Goal: Information Seeking & Learning: Find specific page/section

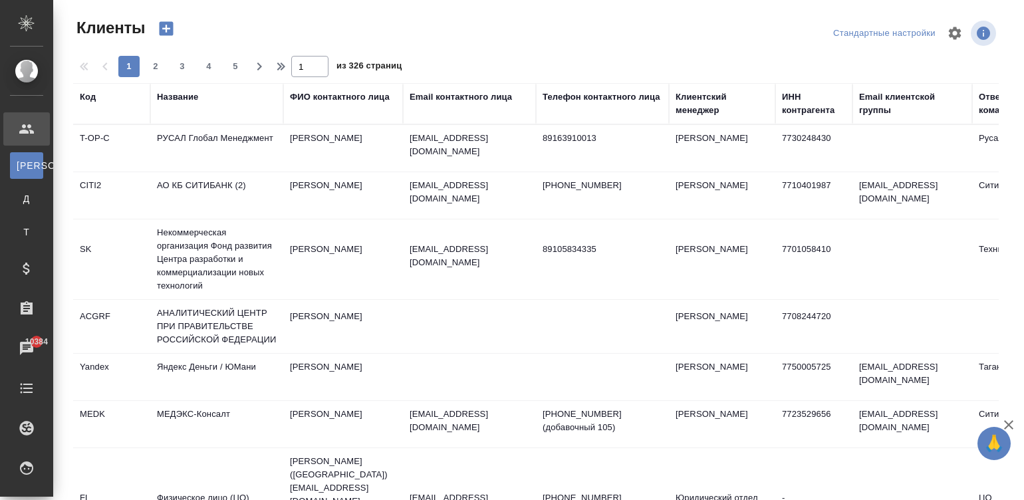
select select "RU"
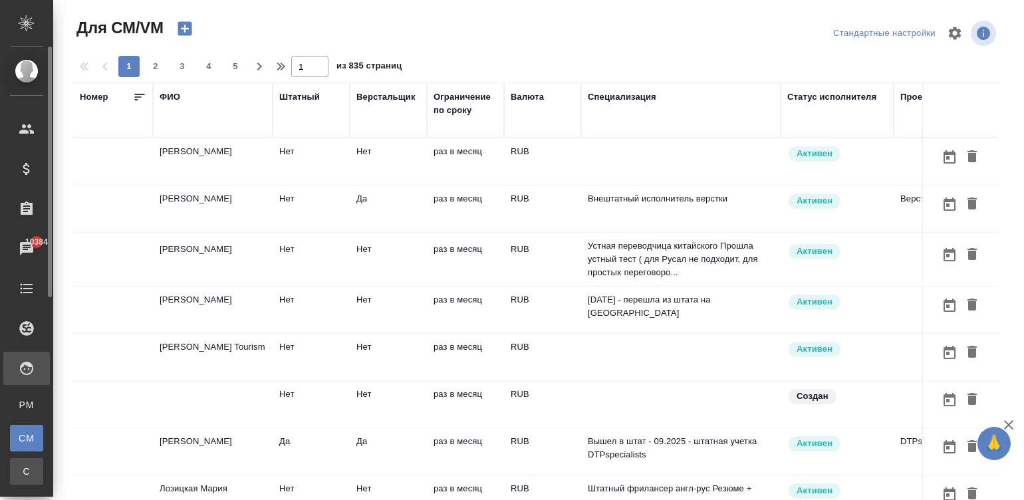
click at [25, 469] on span "С" at bounding box center [27, 471] width 20 height 13
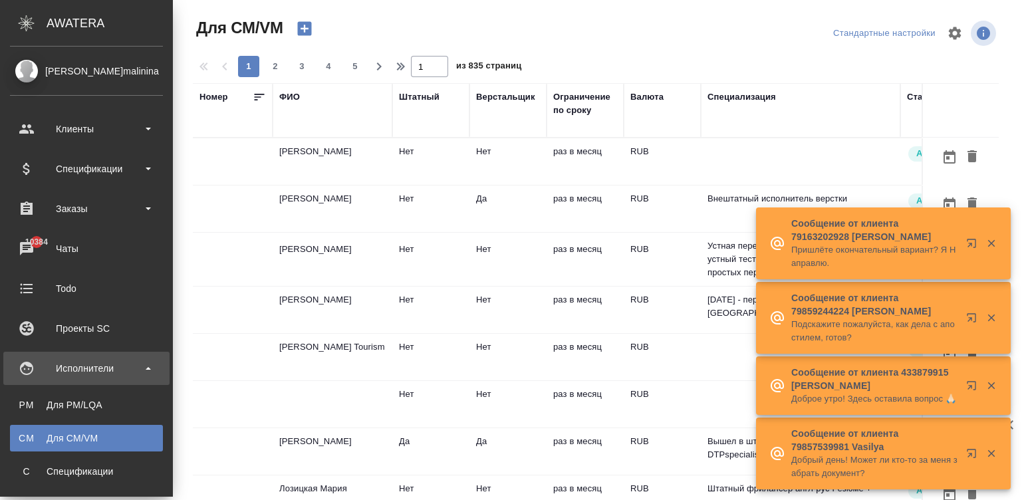
click at [5, 470] on li "С Спецификации" at bounding box center [86, 471] width 173 height 27
click at [90, 468] on div "Спецификации" at bounding box center [87, 471] width 140 height 13
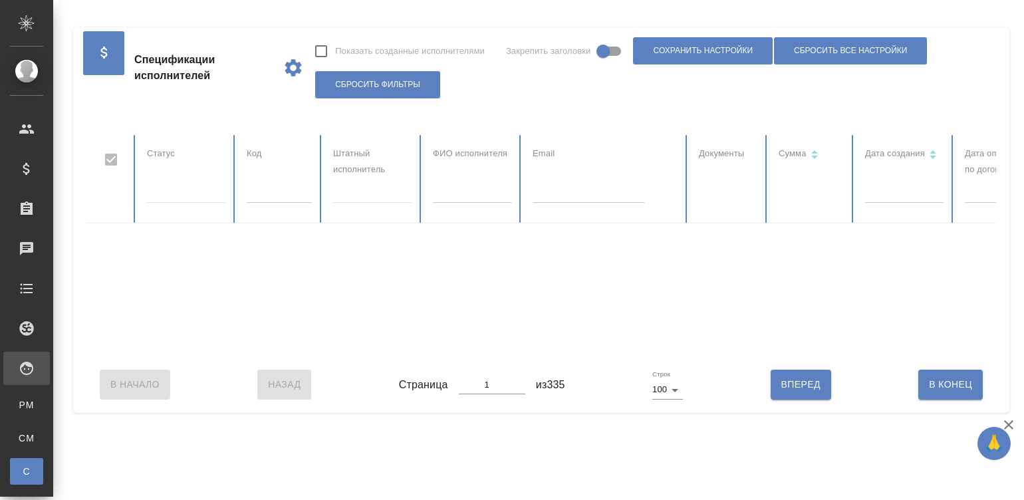
checkbox input "false"
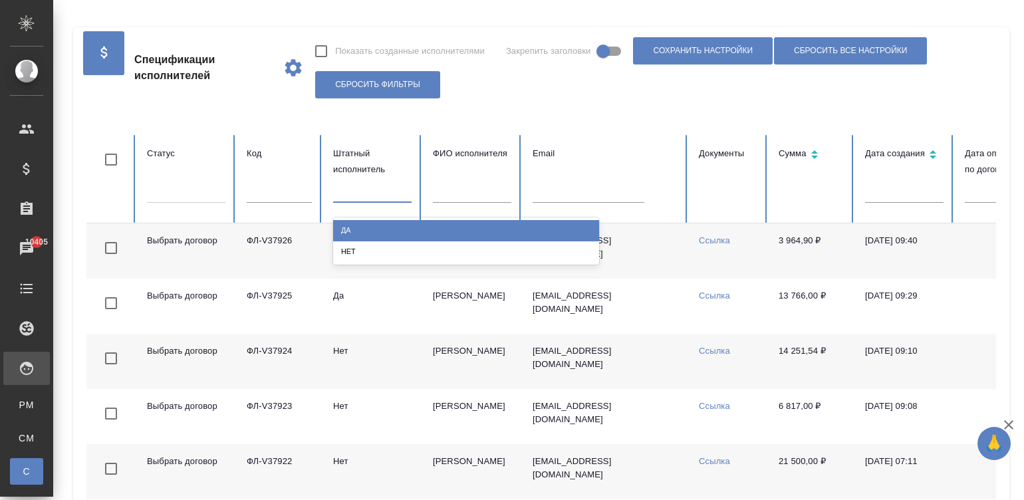
click at [344, 186] on div at bounding box center [372, 189] width 78 height 19
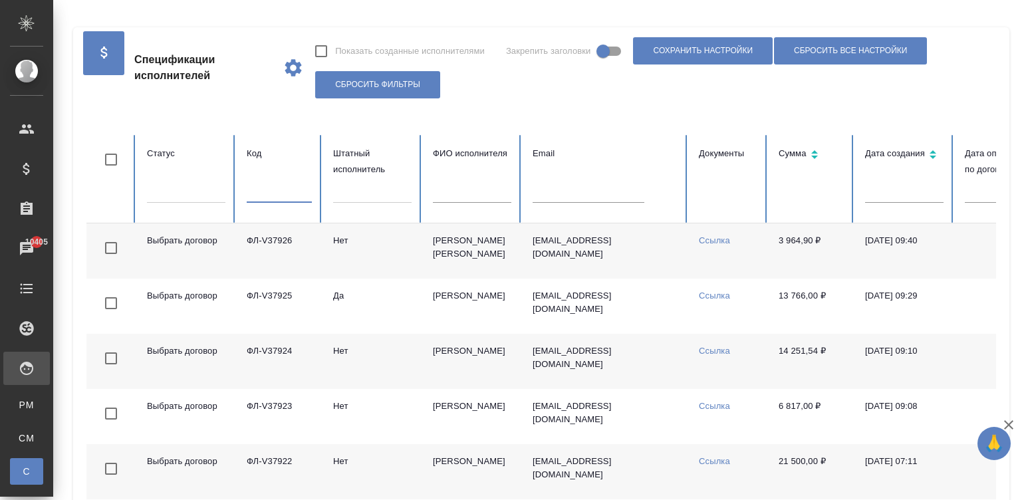
click at [277, 194] on input "text" at bounding box center [279, 193] width 65 height 19
paste input "ФЛ-V36933"
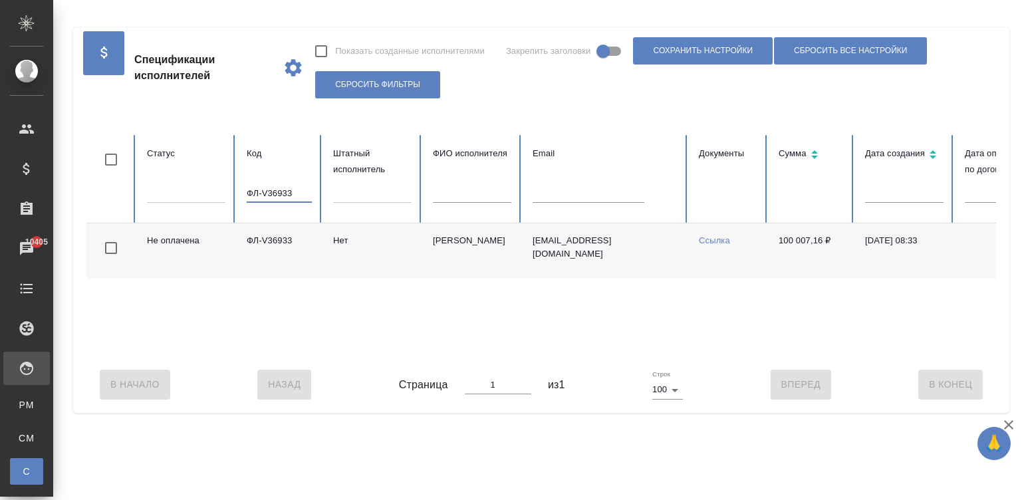
type input "ФЛ-V36933"
click at [255, 190] on input "ФЛ-V36933" at bounding box center [279, 193] width 65 height 19
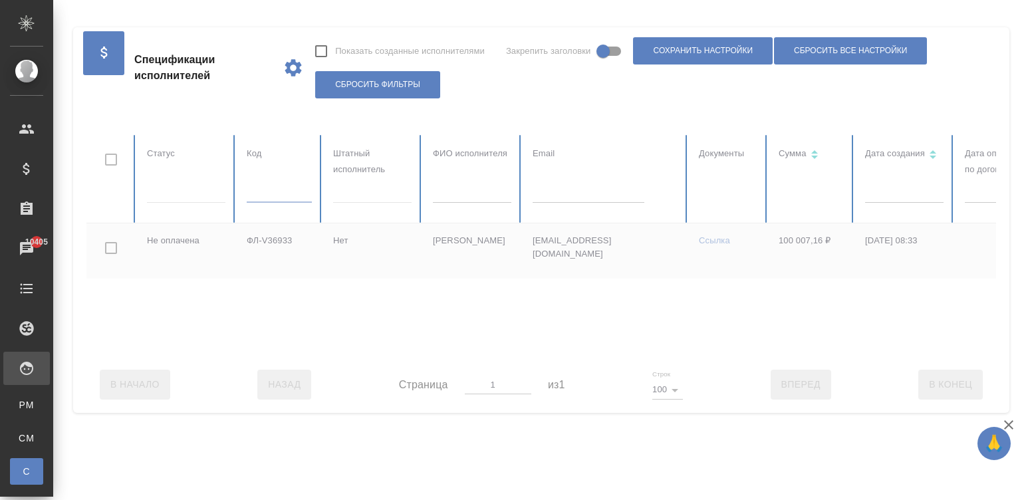
click at [613, 190] on div at bounding box center [798, 245] width 1425 height 221
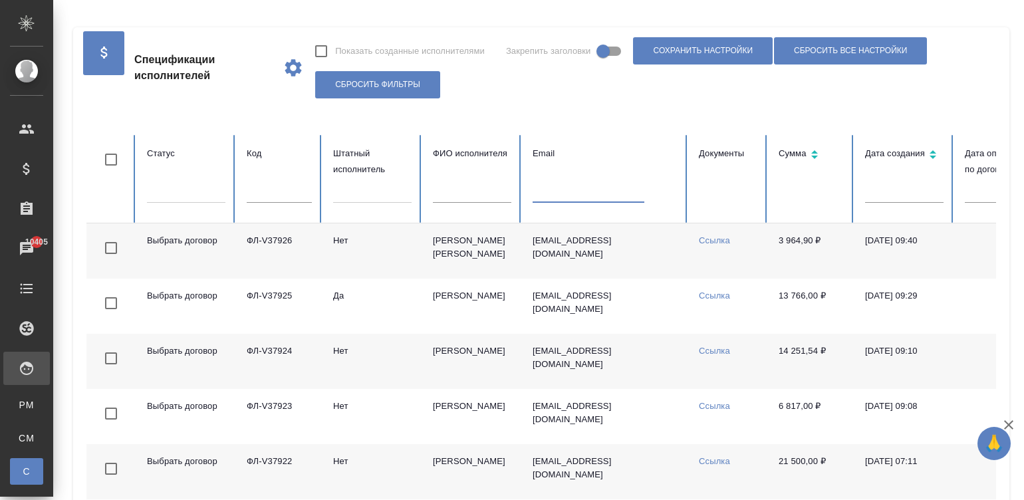
click at [597, 193] on input "text" at bounding box center [589, 193] width 112 height 19
paste input "he.xing@yandex.ru"
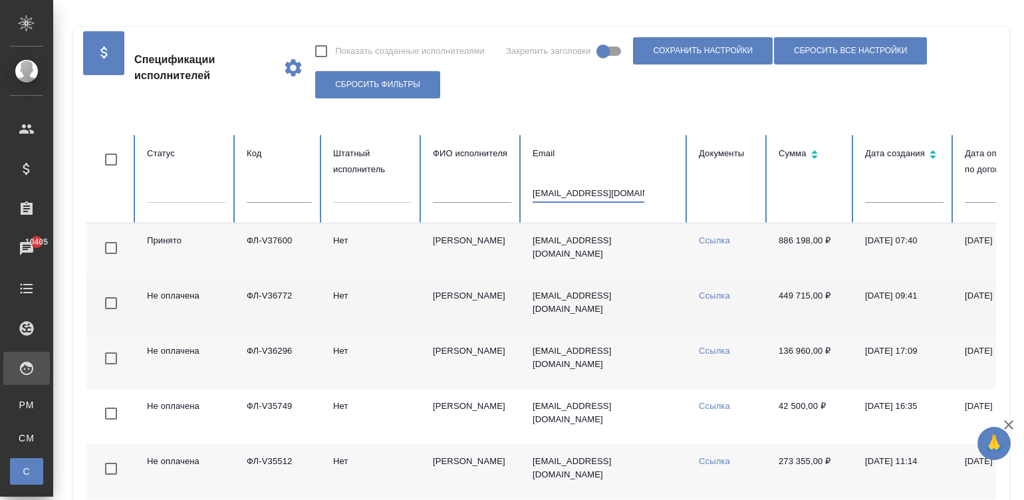
type input "he.xing@yandex.ru"
click at [676, 282] on td "he.xing@yandex.ru" at bounding box center [605, 306] width 166 height 55
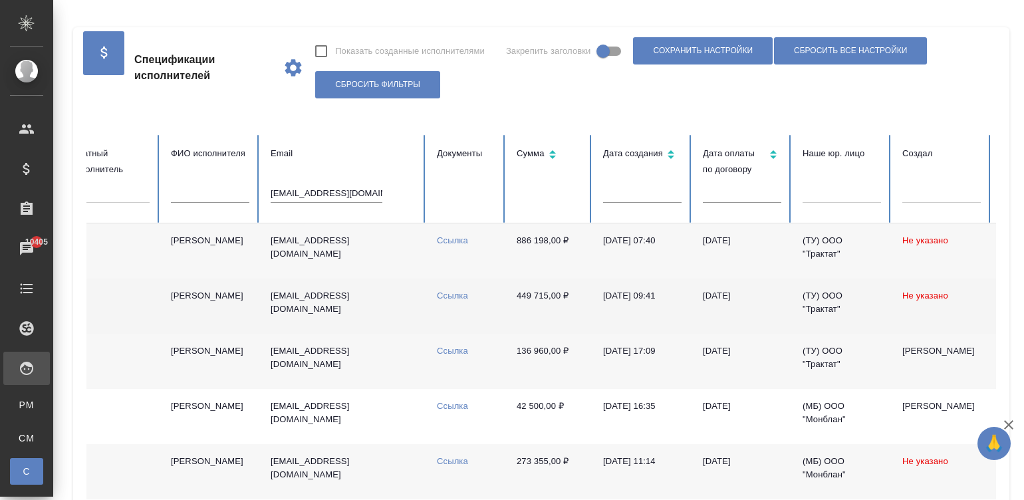
scroll to position [0, 265]
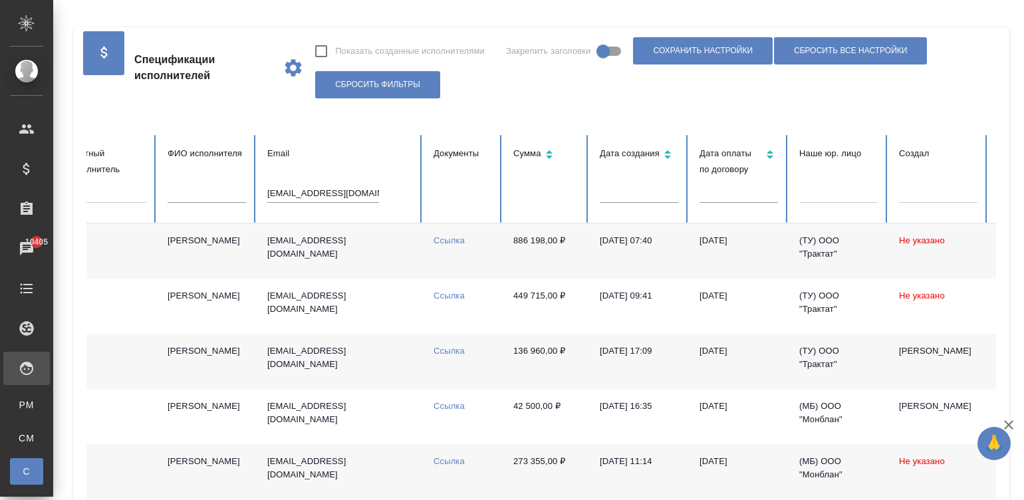
click at [360, 243] on td "he.xing@yandex.ru" at bounding box center [340, 250] width 166 height 55
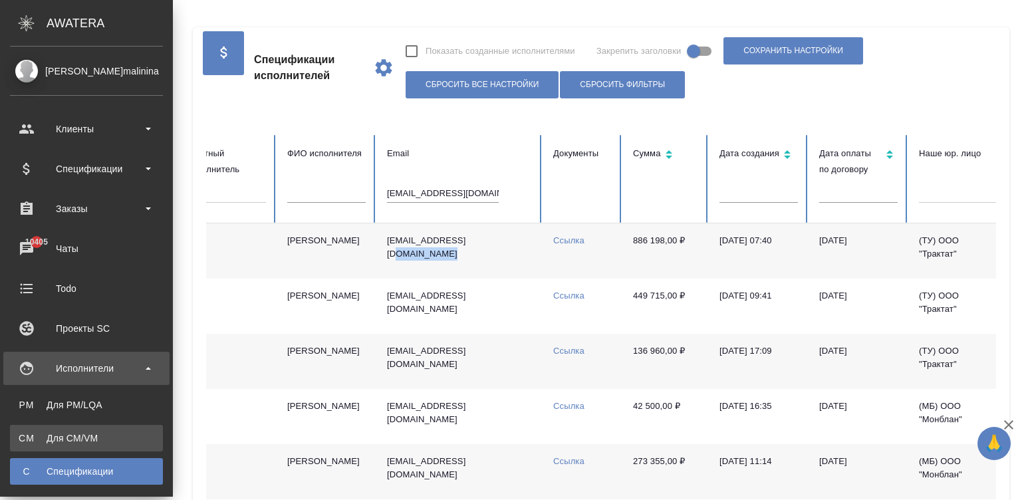
click at [29, 425] on link "CM Для CM/VM" at bounding box center [86, 438] width 153 height 27
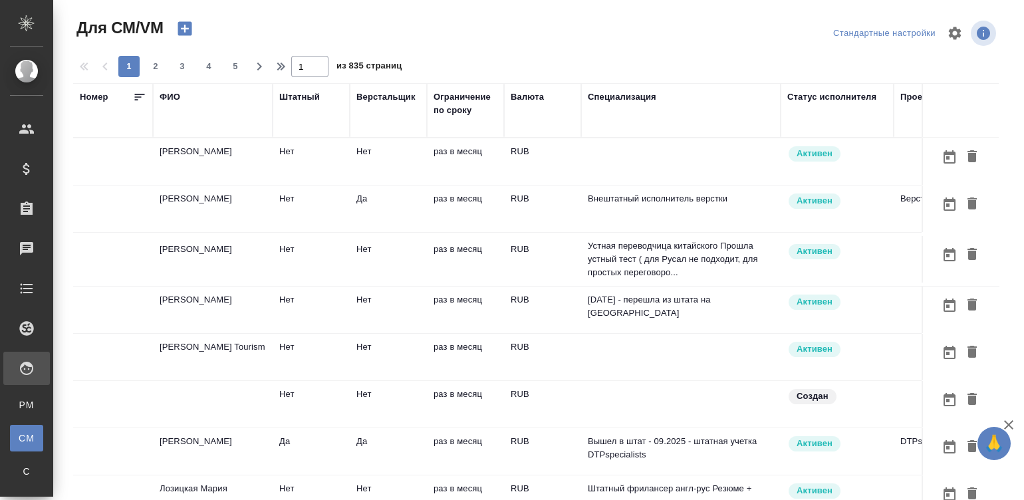
click at [376, 164] on td "Нет" at bounding box center [388, 161] width 77 height 47
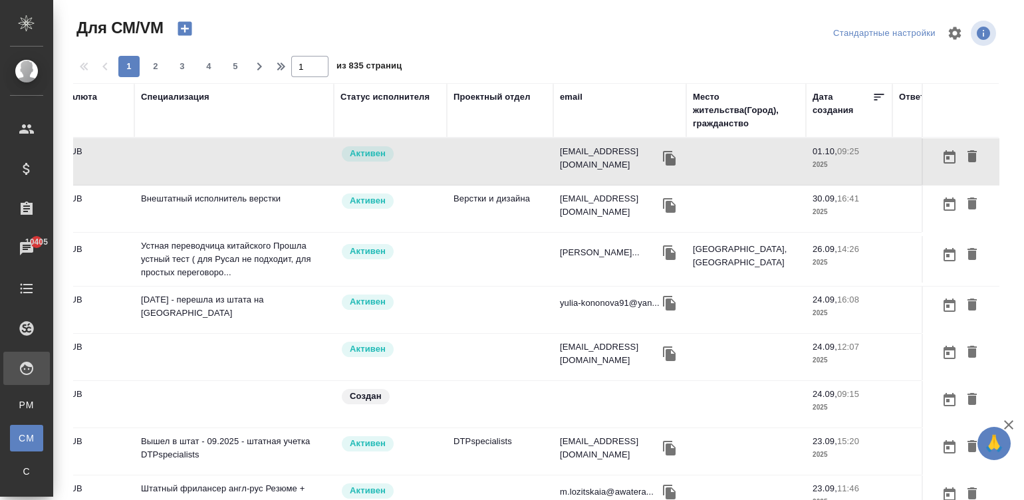
scroll to position [0, 466]
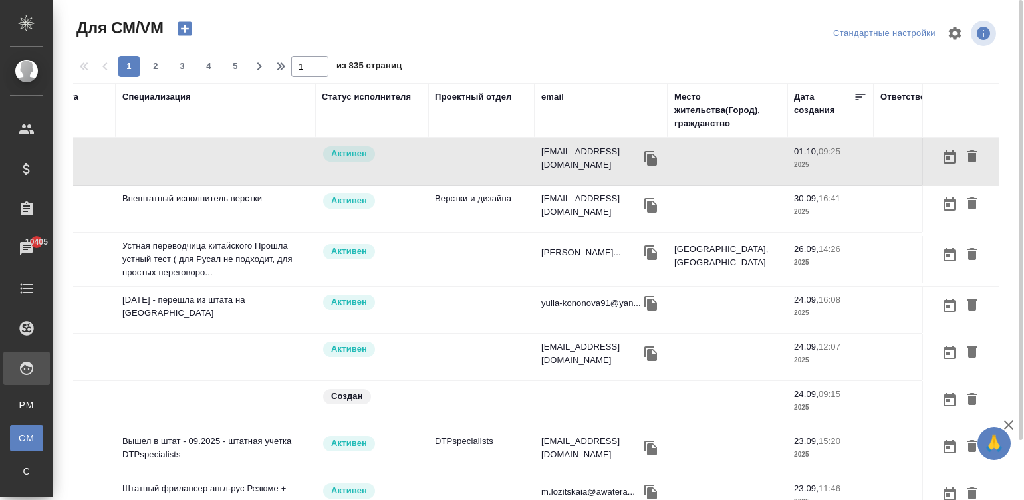
click at [557, 90] on div "email" at bounding box center [552, 96] width 23 height 13
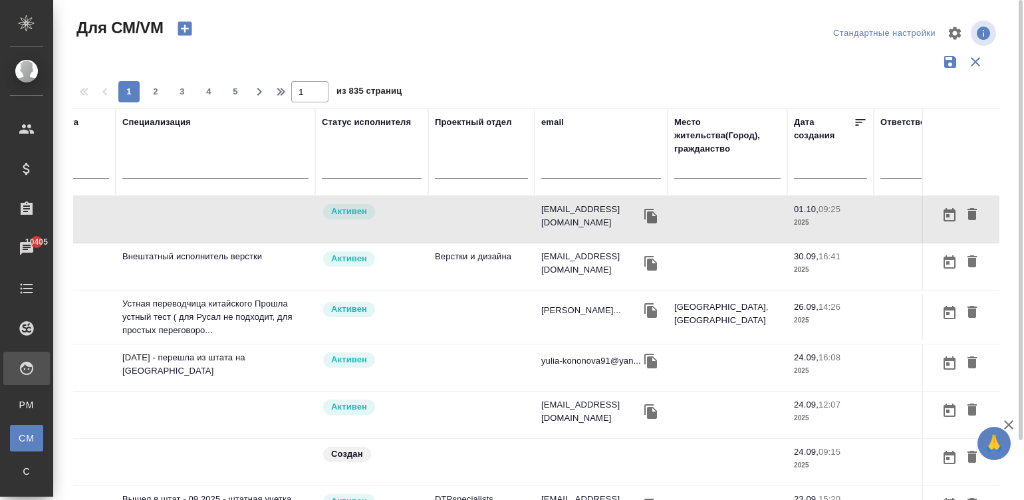
click at [585, 161] on div at bounding box center [601, 172] width 120 height 33
click at [600, 165] on input "text" at bounding box center [601, 170] width 120 height 17
paste input "elena.efimenko@gmail.com"
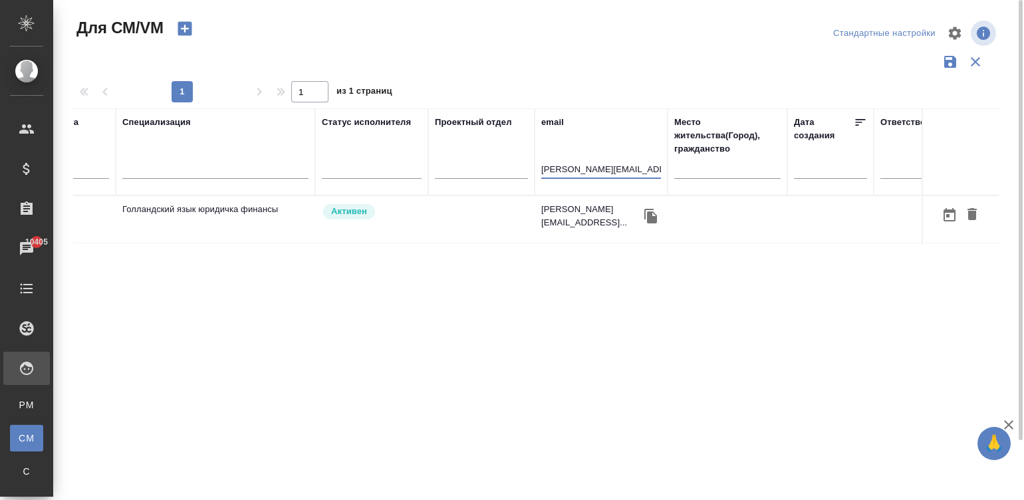
type input "elena.efimenko@gmail.com"
click at [433, 216] on td at bounding box center [481, 219] width 106 height 47
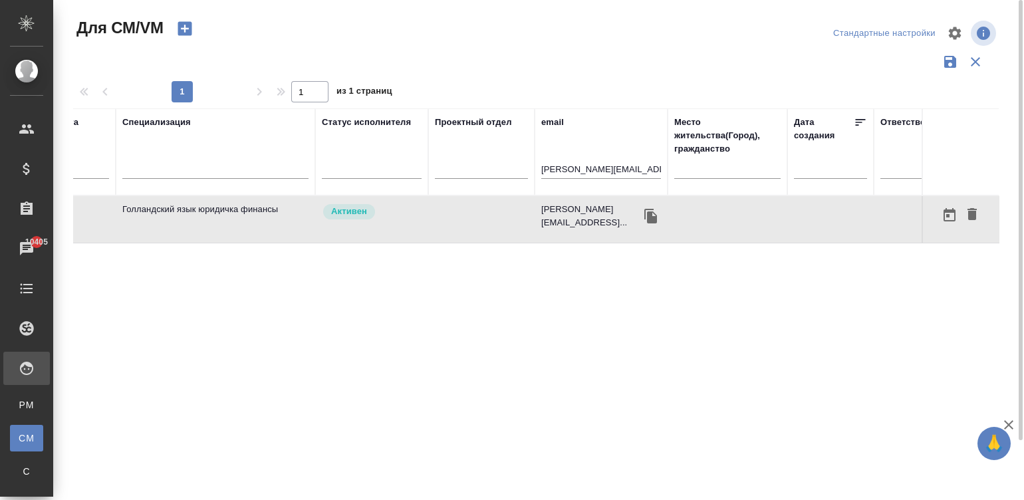
click at [433, 216] on td at bounding box center [481, 219] width 106 height 47
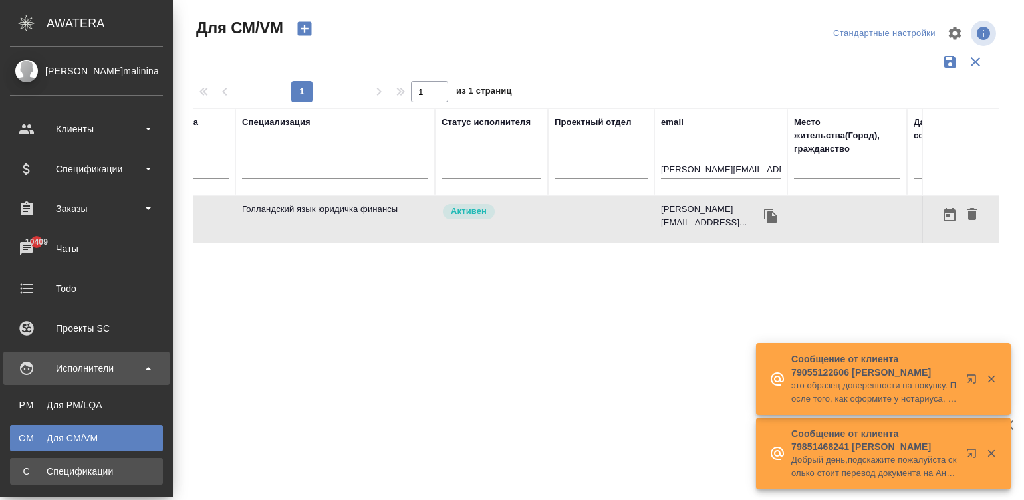
click at [41, 462] on link "С Спецификации" at bounding box center [86, 471] width 153 height 27
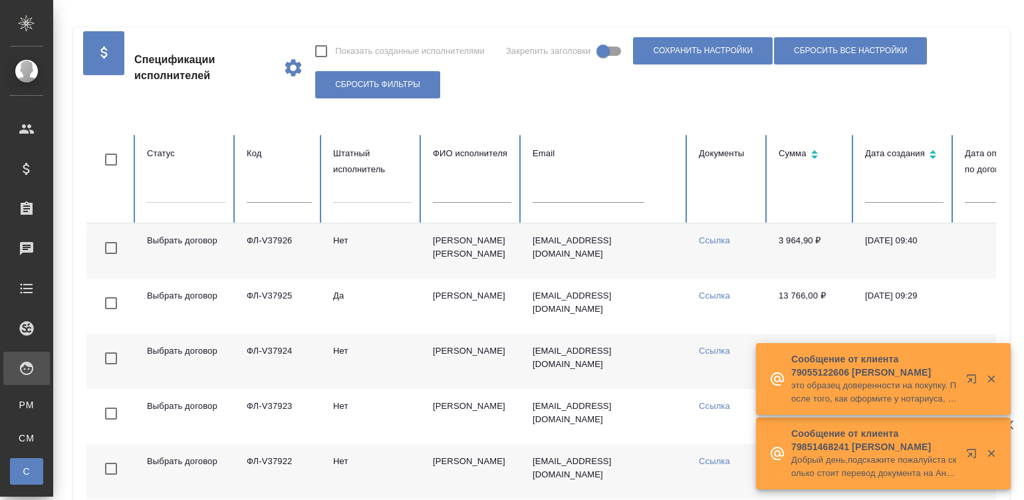
checkbox input "false"
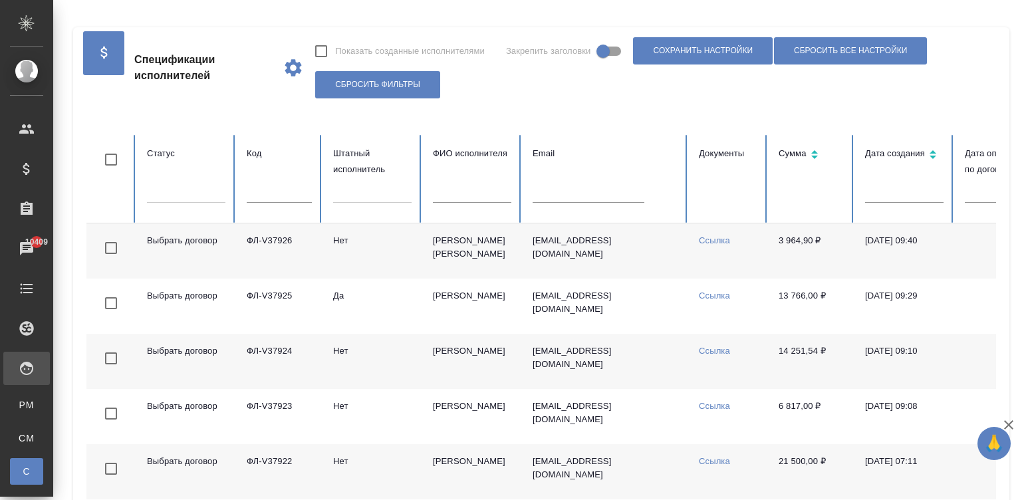
click at [264, 194] on input "text" at bounding box center [279, 193] width 65 height 19
paste input "ФЛ-V36690"
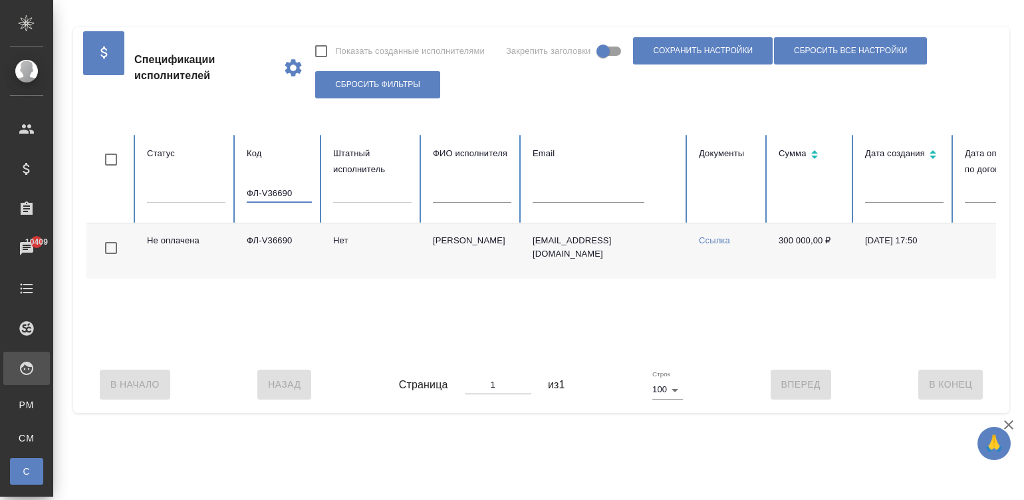
type input "ФЛ-V36690"
click at [558, 265] on td "ofmiceandmen@mail.ru" at bounding box center [605, 250] width 166 height 55
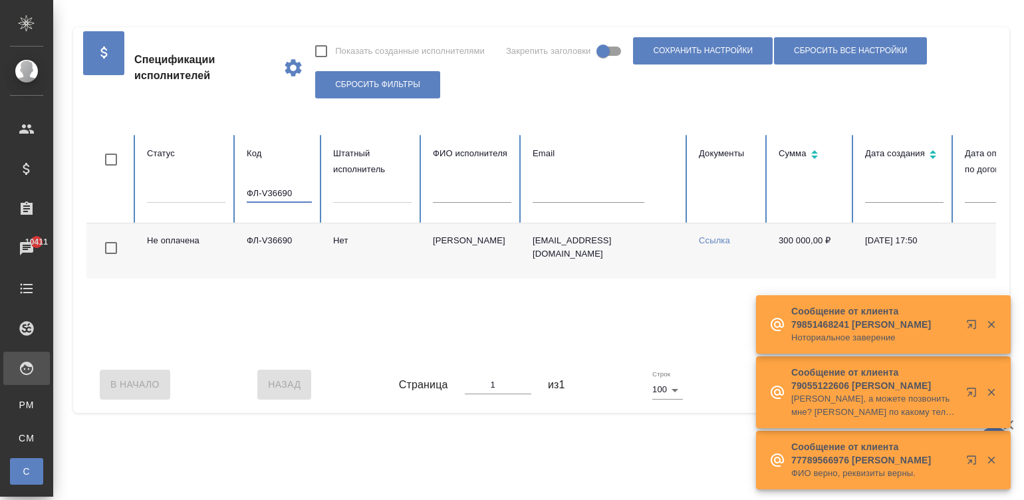
click at [283, 197] on input "ФЛ-V36690" at bounding box center [279, 193] width 65 height 19
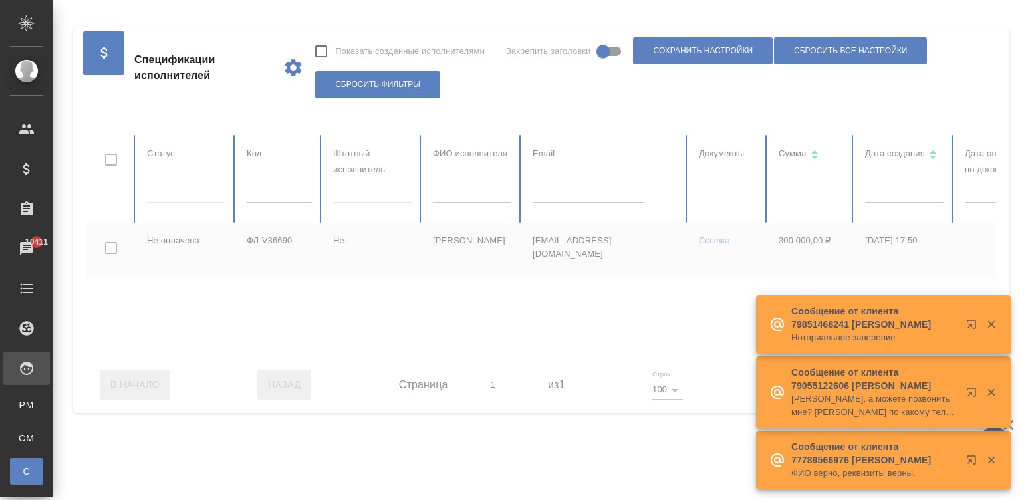
click at [564, 190] on div at bounding box center [798, 245] width 1425 height 221
click at [576, 202] on input "text" at bounding box center [589, 193] width 112 height 19
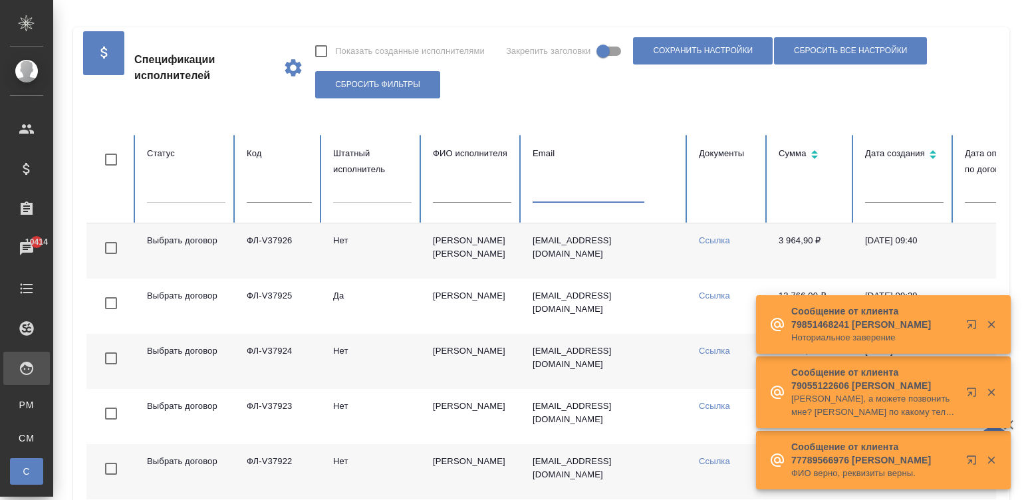
paste input "ekartoyev@mail.ru"
type input "ekartoyev@mail.ru"
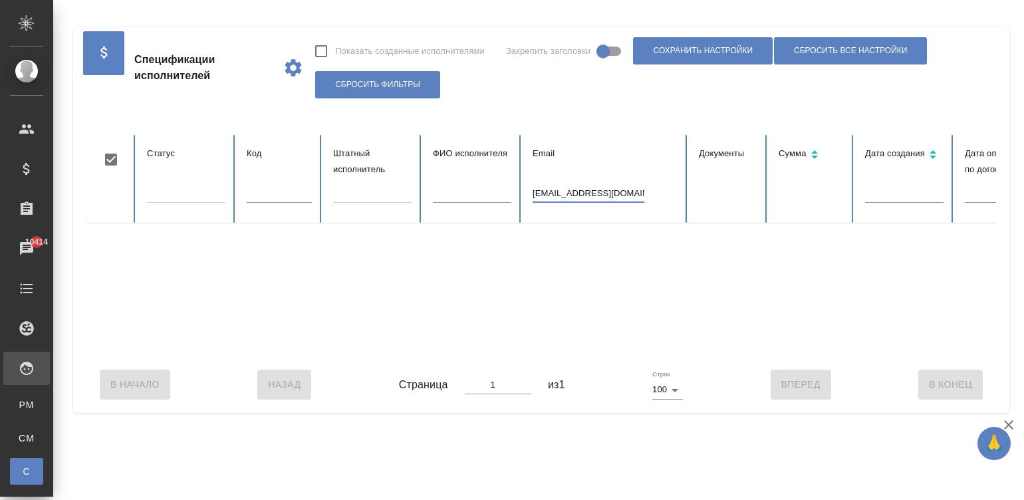
checkbox input "true"
type input "ekartoyev@mail.ru"
click at [43, 450] on link "CM Для CM/VM" at bounding box center [26, 438] width 33 height 27
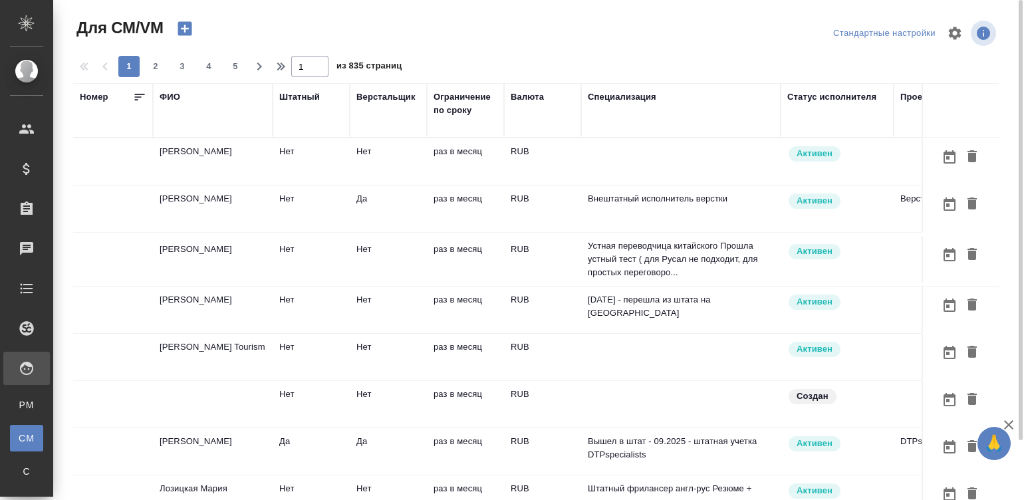
click at [589, 150] on td at bounding box center [681, 161] width 200 height 47
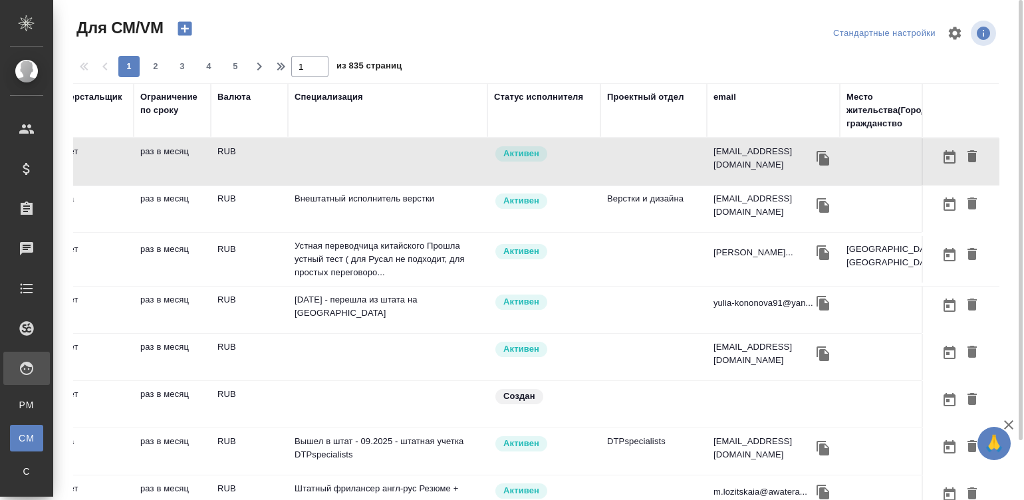
scroll to position [0, 299]
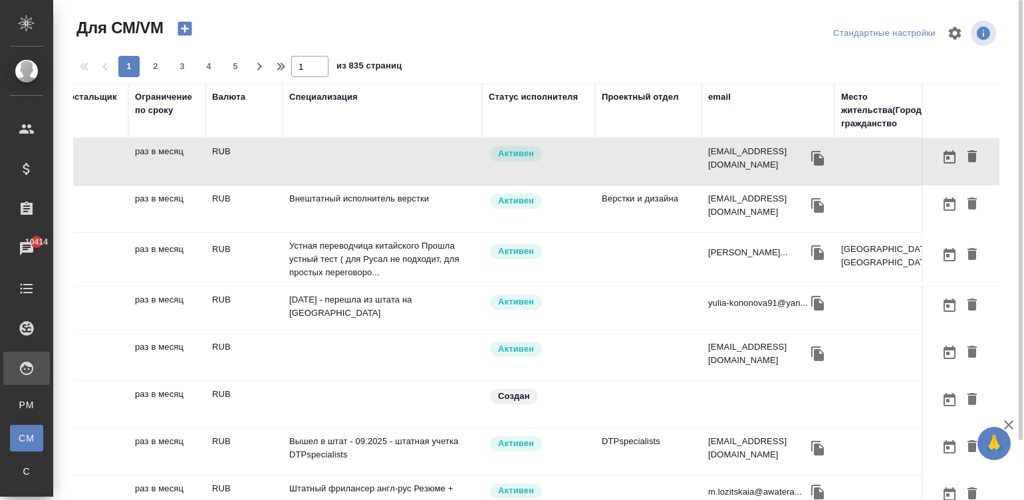
click at [717, 93] on div "email" at bounding box center [719, 96] width 23 height 13
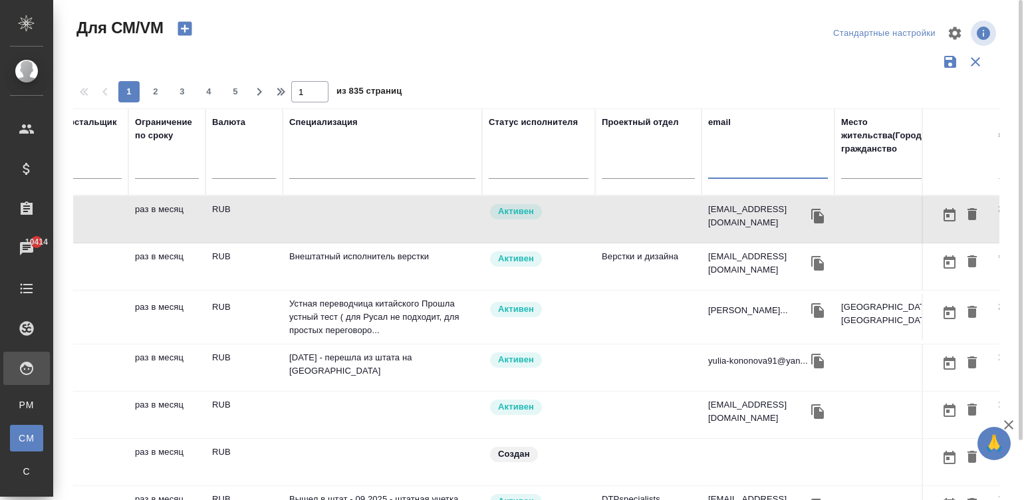
click at [750, 166] on input "text" at bounding box center [768, 170] width 120 height 17
paste input "https://fl.awatera.com/"
type input "https://fl.awatera.com/"
paste input "ekartoyev@mail.ru"
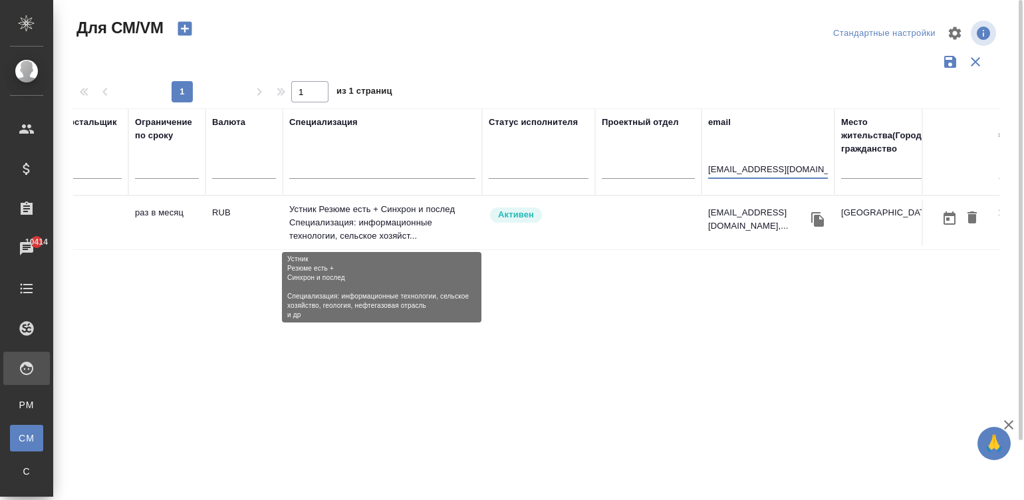
type input "ekartoyev@mail.ru"
click at [358, 225] on p "Устник Резюме есть + Синхрон и послед Специализация: информационные технологии,…" at bounding box center [382, 223] width 186 height 40
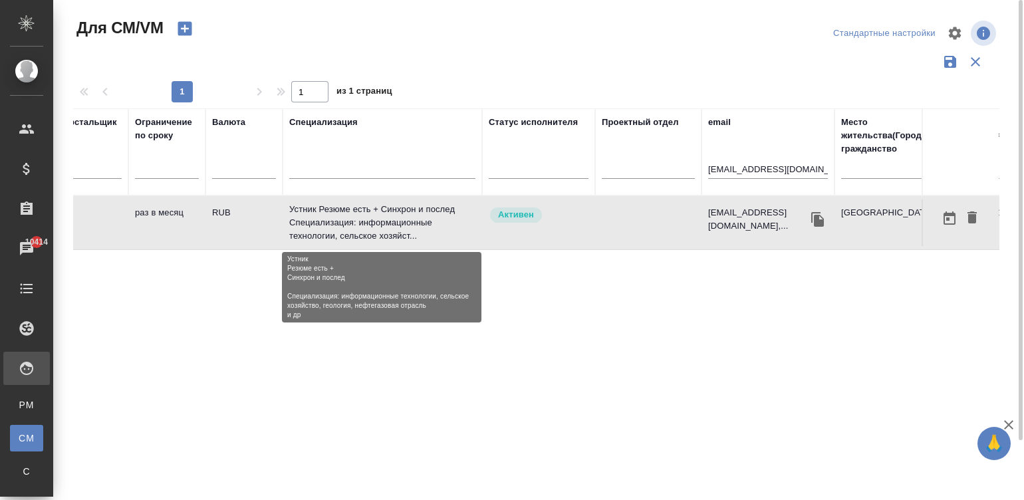
click at [358, 225] on p "Устник Резюме есть + Синхрон и послед Специализация: информационные технологии,…" at bounding box center [382, 223] width 186 height 40
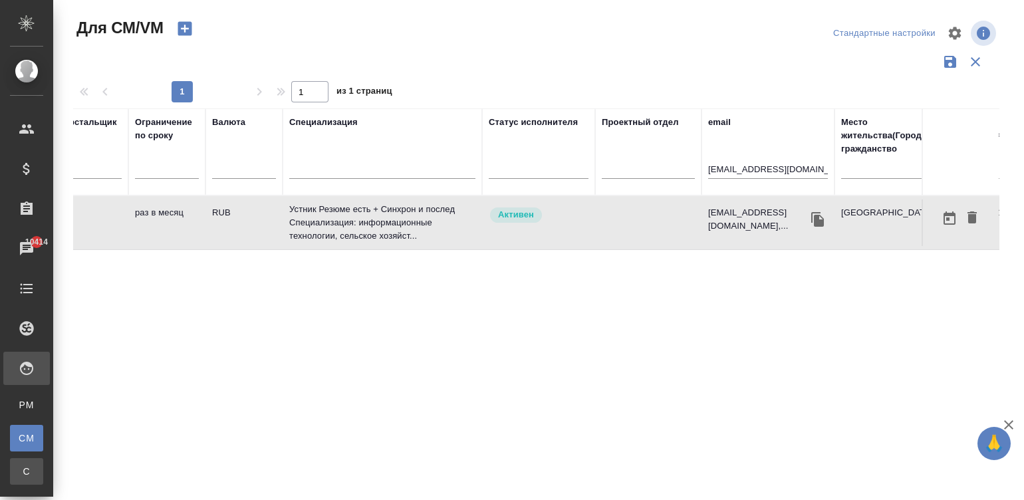
click at [20, 472] on div "Спецификации" at bounding box center [10, 471] width 20 height 13
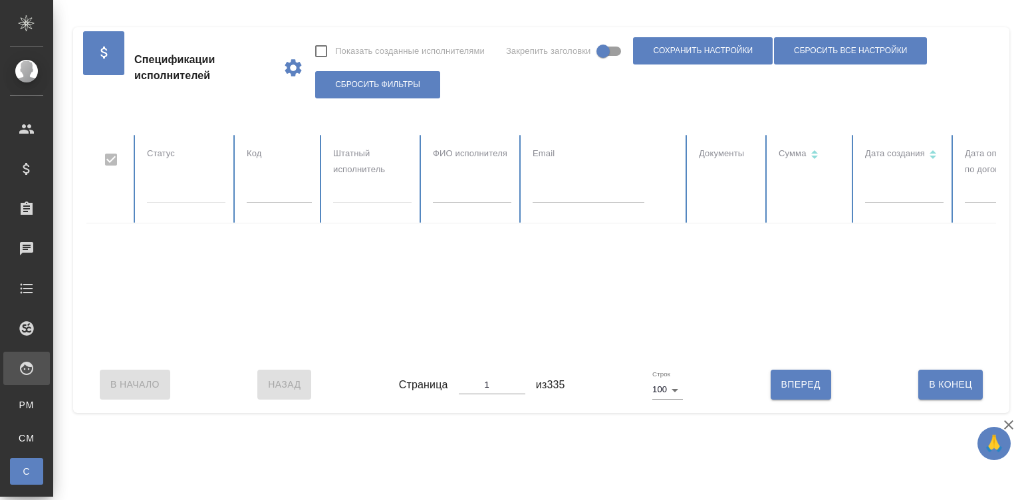
checkbox input "false"
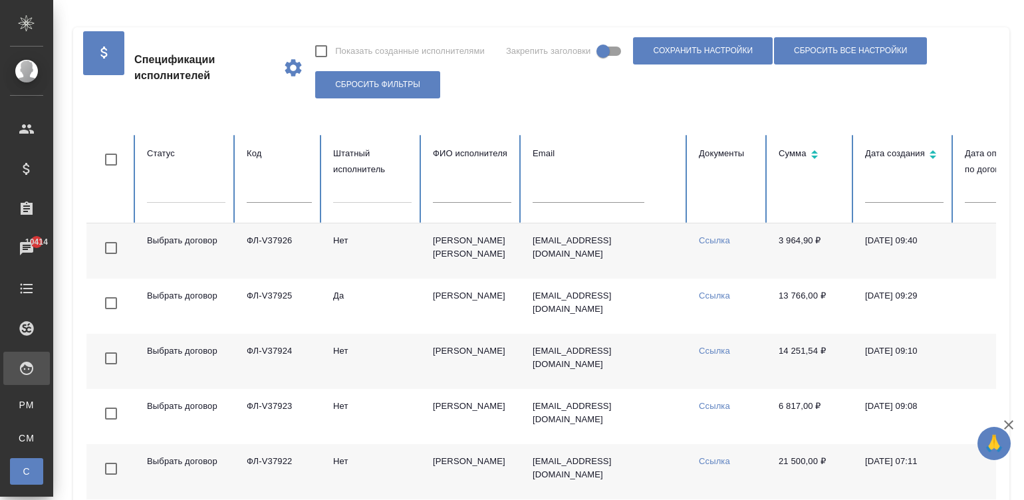
click at [551, 194] on input "text" at bounding box center [589, 193] width 112 height 19
paste input "ФЛ-V37923"
type input "ФЛ-V37923"
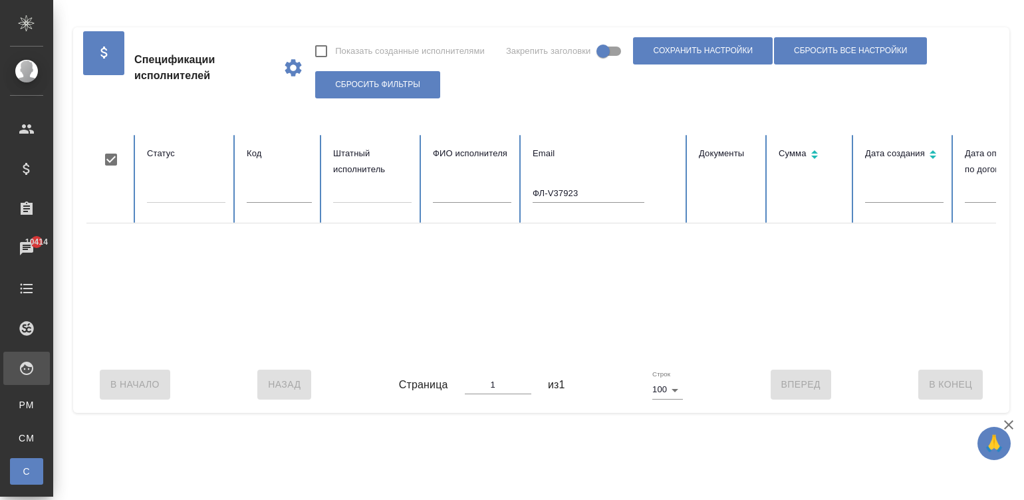
checkbox input "true"
click at [577, 190] on input "ФЛ-V37923" at bounding box center [589, 193] width 112 height 19
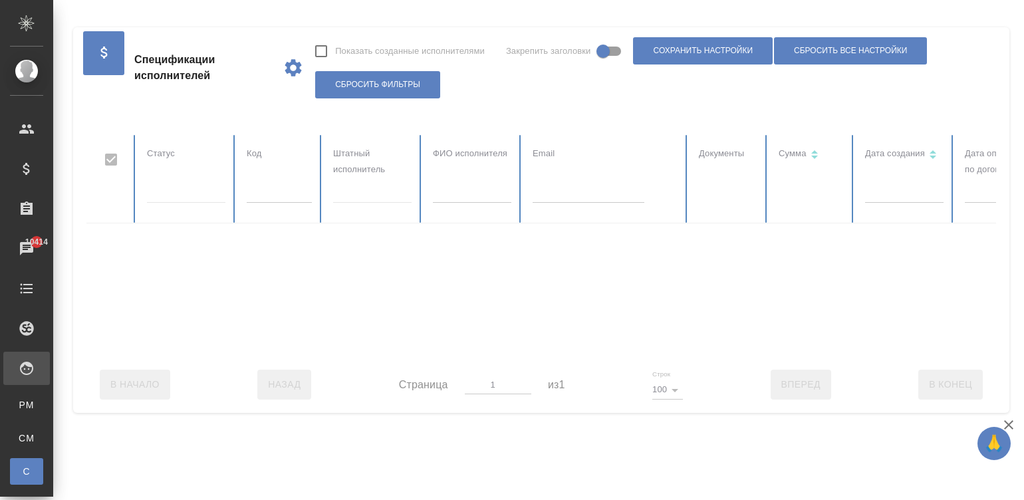
click at [257, 190] on div at bounding box center [798, 245] width 1425 height 221
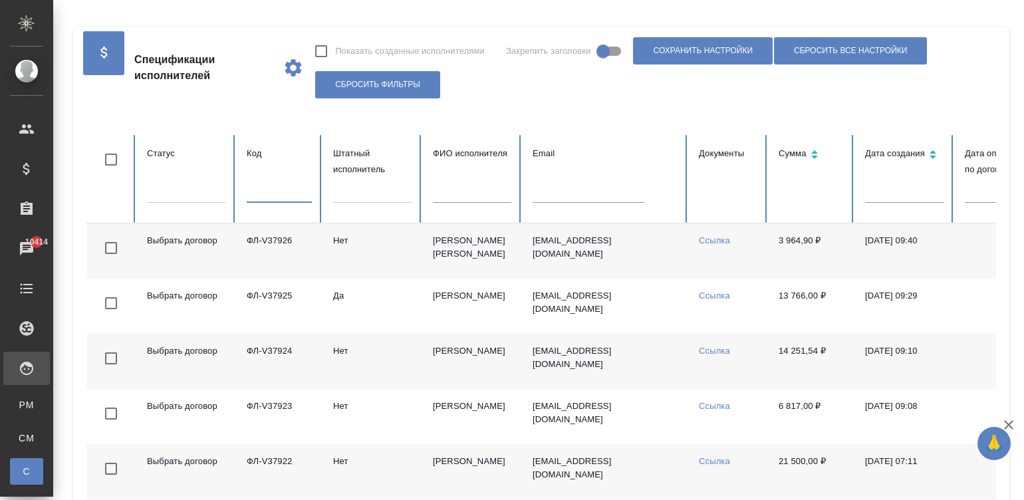
click at [273, 193] on input "text" at bounding box center [279, 193] width 65 height 19
checkbox input "false"
click at [273, 193] on input "text" at bounding box center [279, 193] width 65 height 19
paste input "ФЛ-V37923"
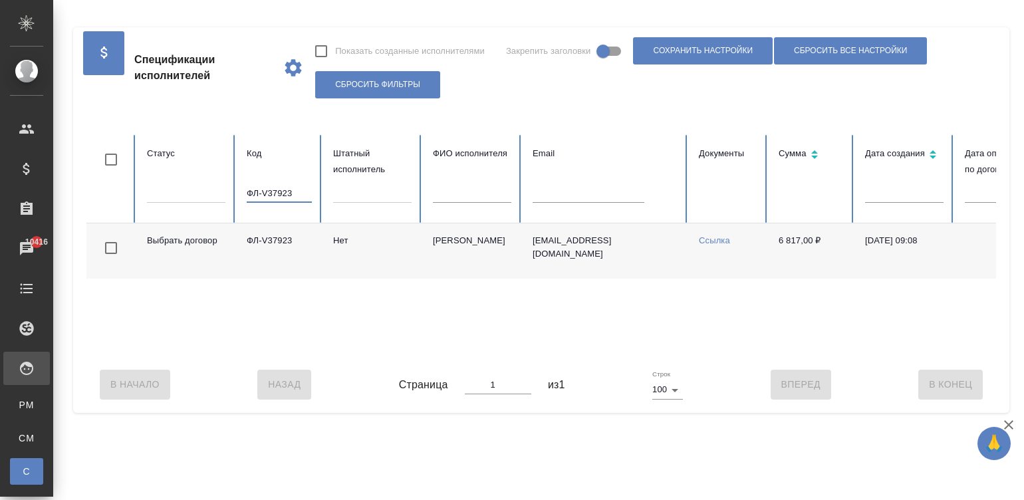
type input "ФЛ-V37923"
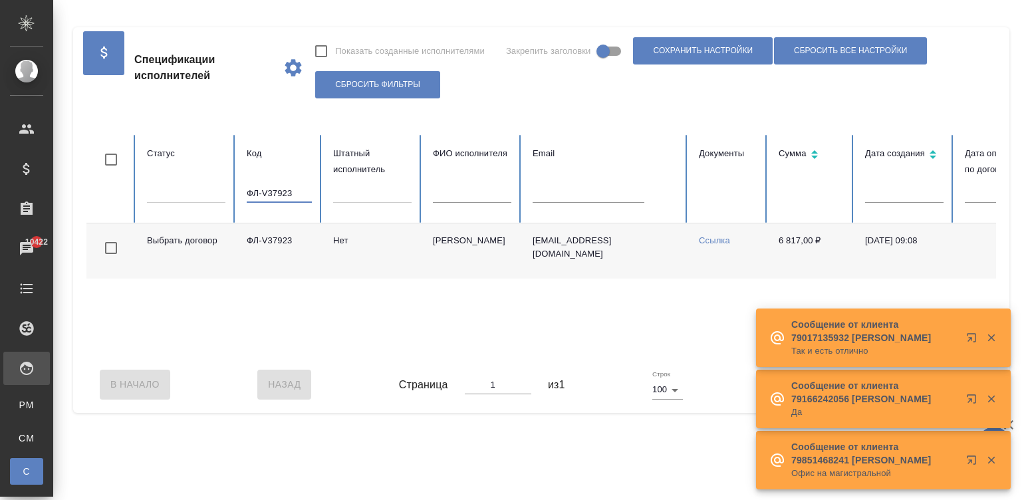
click at [292, 191] on input "ФЛ-V37923" at bounding box center [279, 193] width 65 height 19
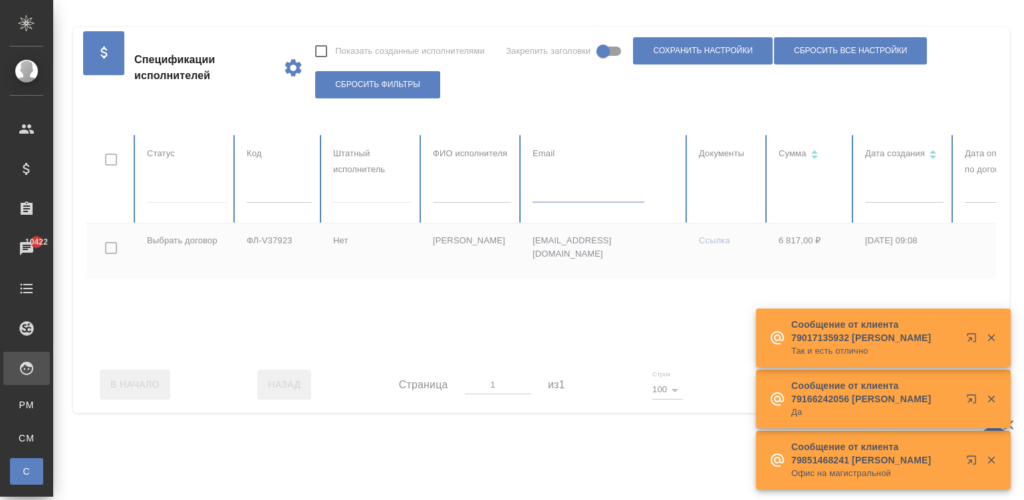
click at [568, 194] on table "Статус Код Штатный исполнитель ФИО исполнителя Email Документы Сумма Дата созда…" at bounding box center [798, 245] width 1425 height 221
paste input "[EMAIL_ADDRESS][DOMAIN_NAME]"
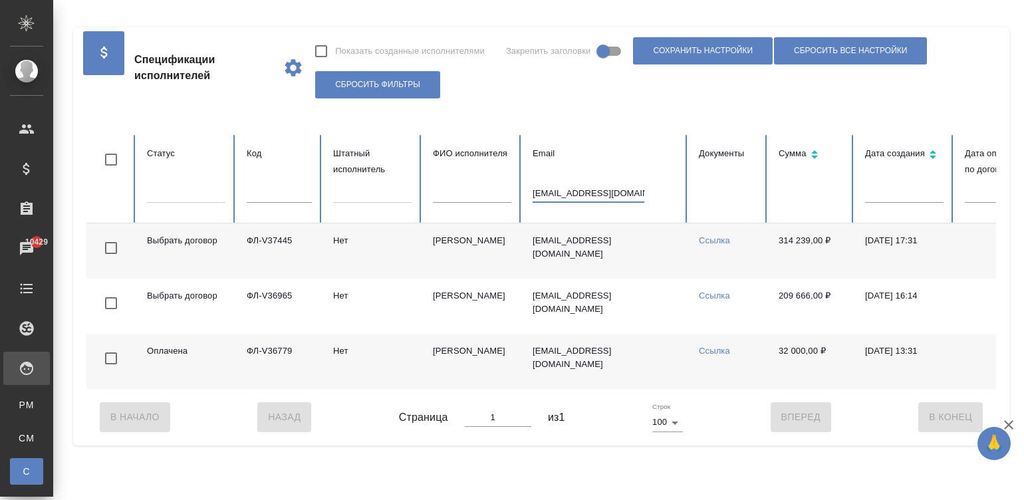
type input "[EMAIL_ADDRESS][DOMAIN_NAME]"
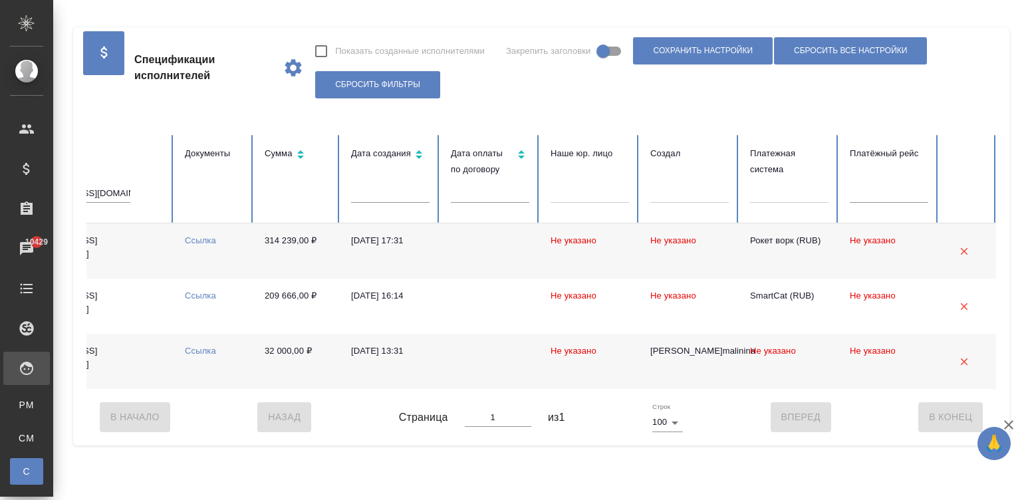
click at [678, 401] on div "В Начало Назад Страница 1 из 1 Строк 100 100 Вперед В Конец" at bounding box center [541, 417] width 910 height 56
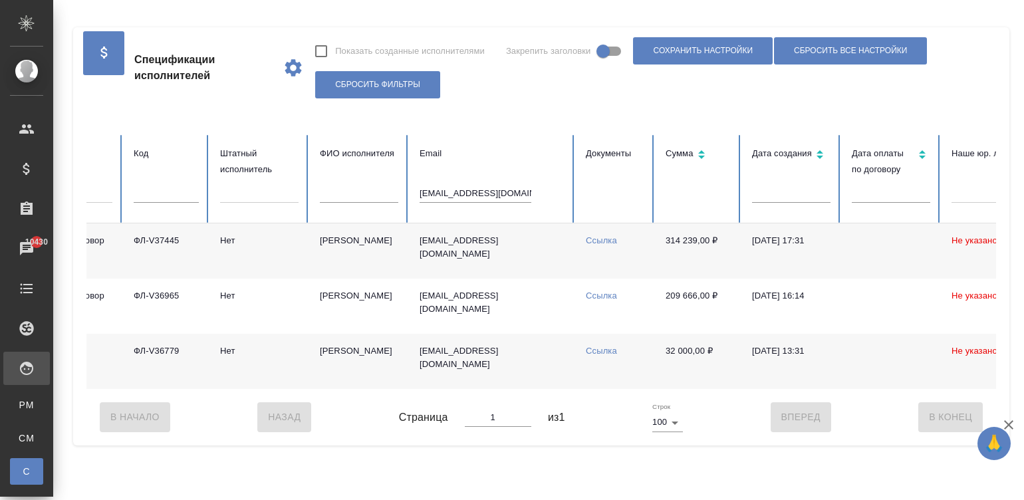
scroll to position [0, 0]
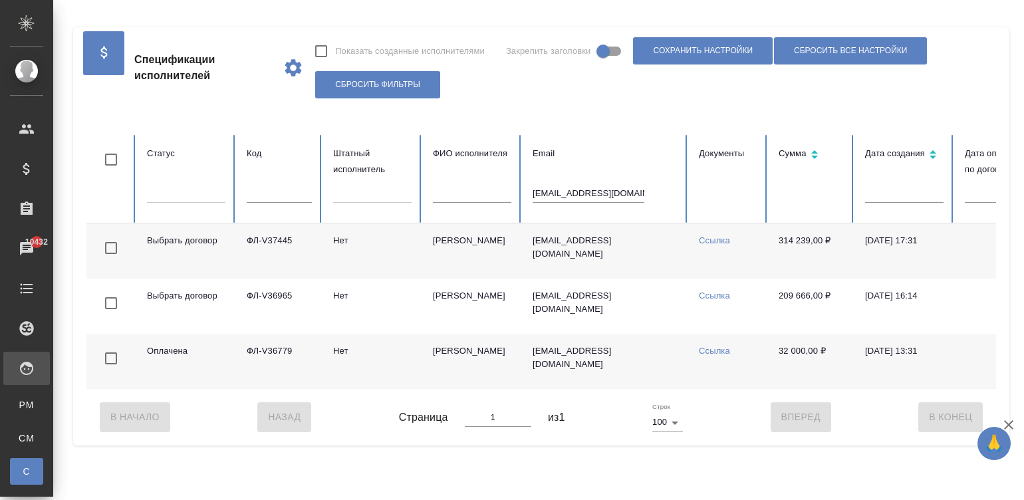
click at [637, 267] on td "[EMAIL_ADDRESS][DOMAIN_NAME]" at bounding box center [605, 250] width 166 height 55
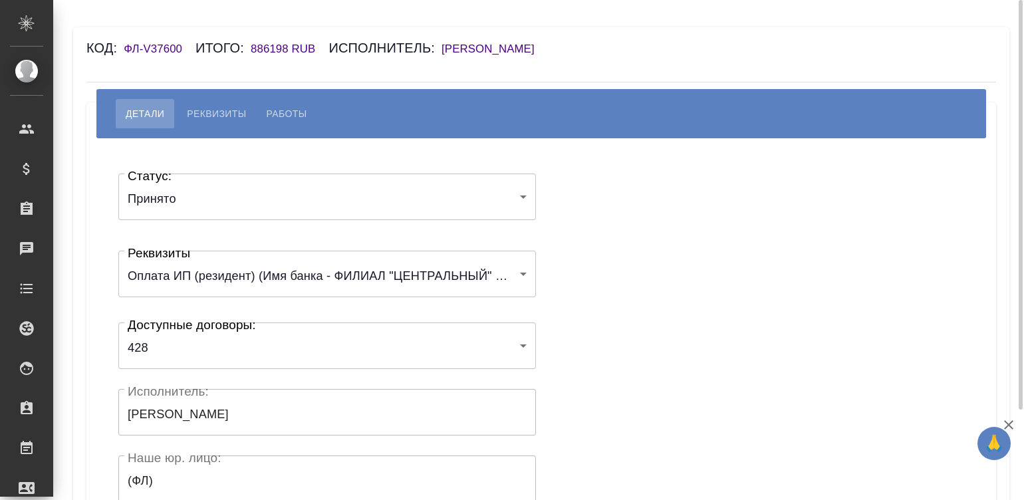
click at [472, 47] on h6 "Хэ Син" at bounding box center [495, 49] width 106 height 13
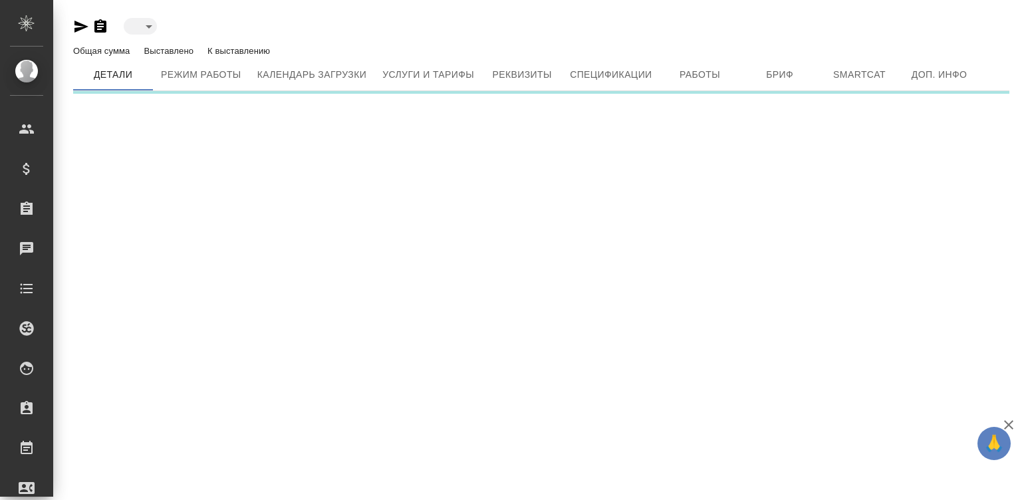
type input "active"
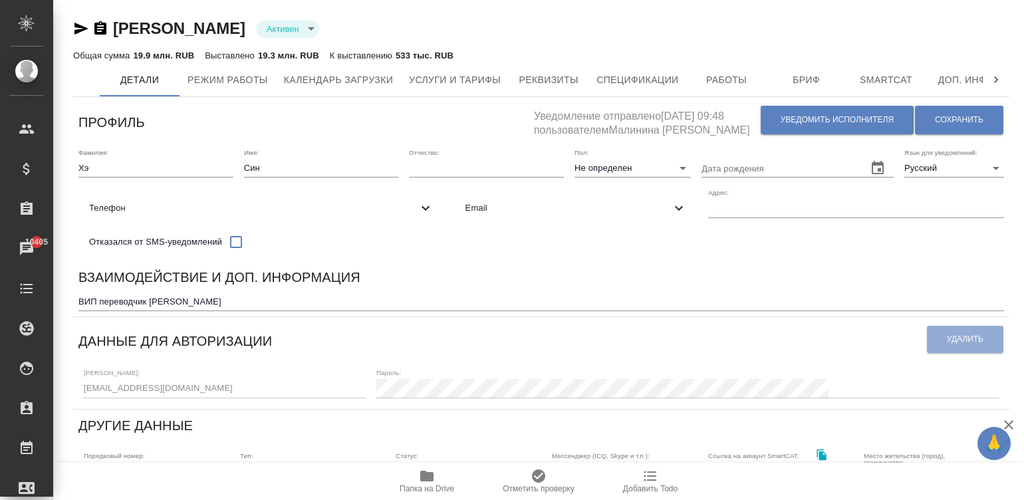
click at [521, 317] on div "Взаимодействие и доп. информация ВИП переводчик [PERSON_NAME] x" at bounding box center [541, 288] width 936 height 55
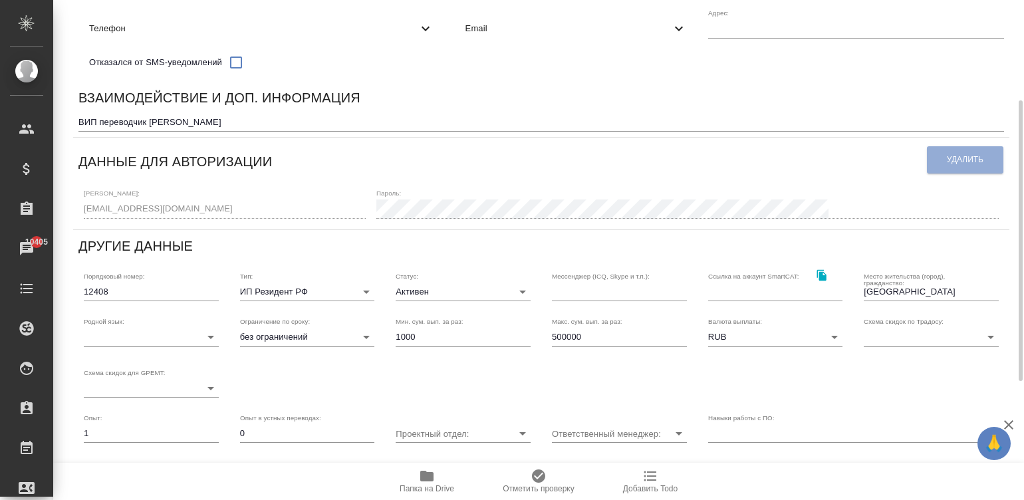
scroll to position [200, 0]
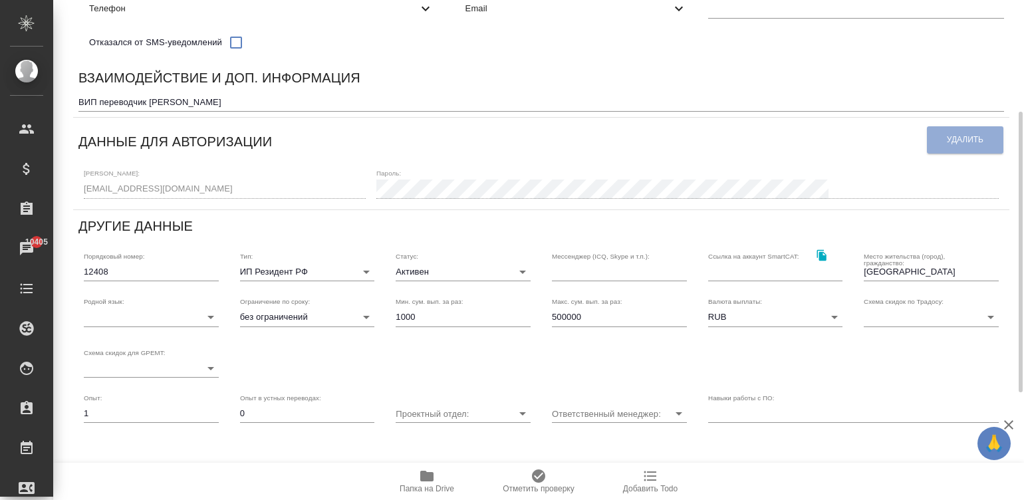
click at [584, 327] on input "500000" at bounding box center [619, 317] width 135 height 19
type input "1000000"
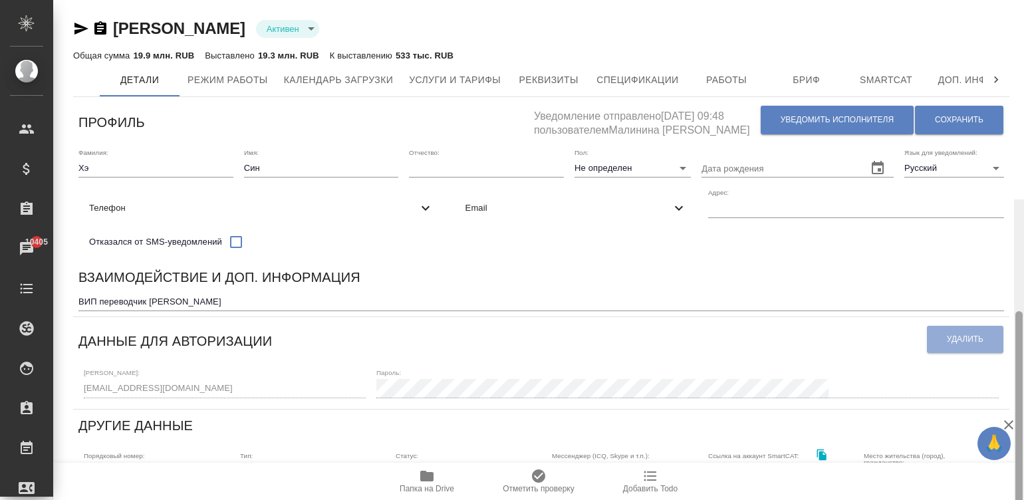
click at [1020, 200] on div at bounding box center [1019, 450] width 10 height 501
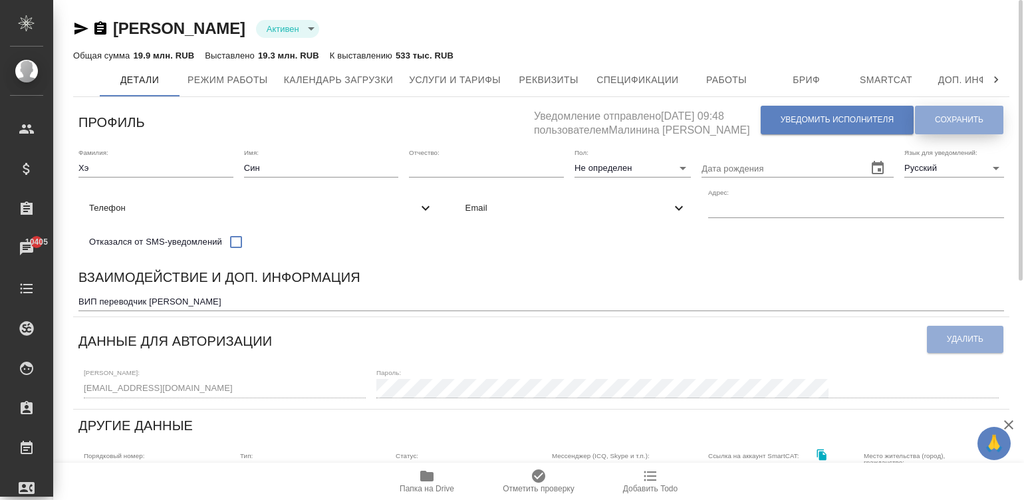
click at [943, 112] on button "Сохранить" at bounding box center [959, 120] width 88 height 29
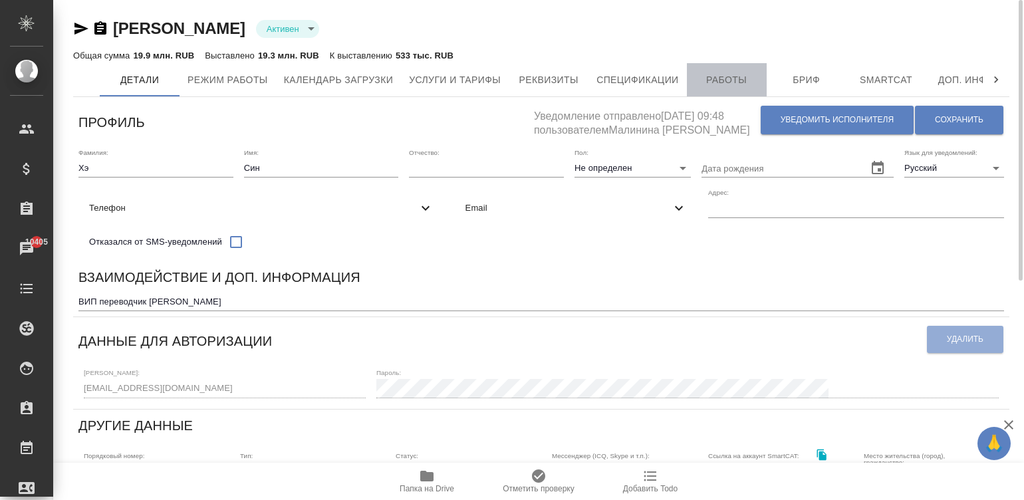
click at [749, 78] on span "Работы" at bounding box center [727, 80] width 64 height 17
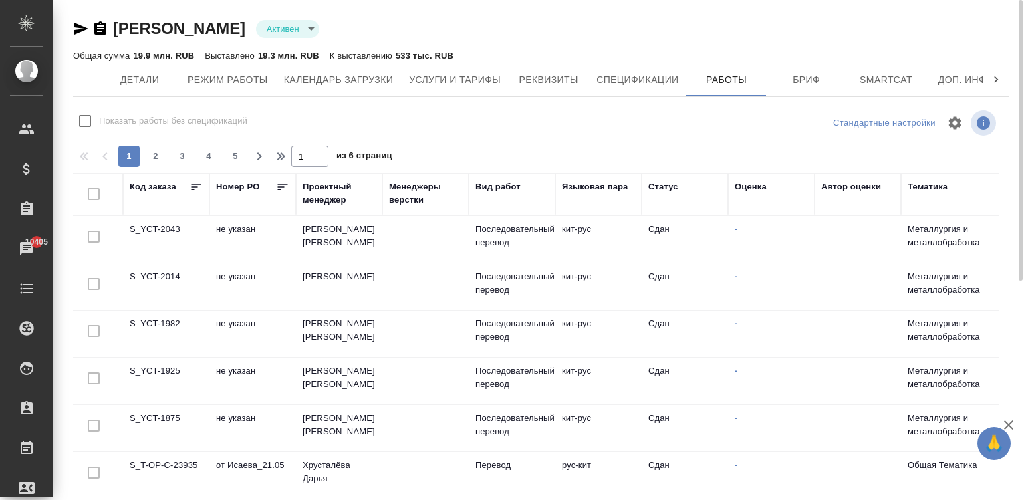
click at [362, 233] on td "Васильев Евгений" at bounding box center [339, 239] width 86 height 47
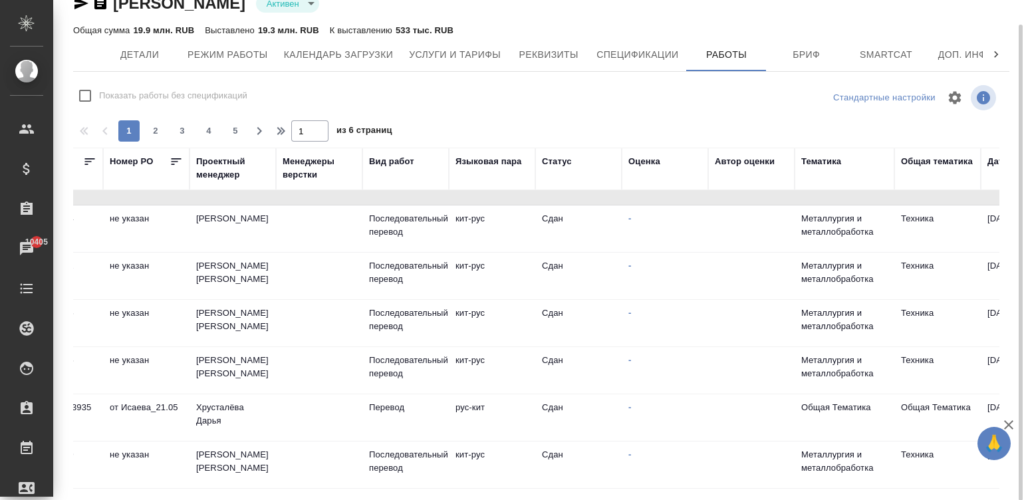
scroll to position [33, 132]
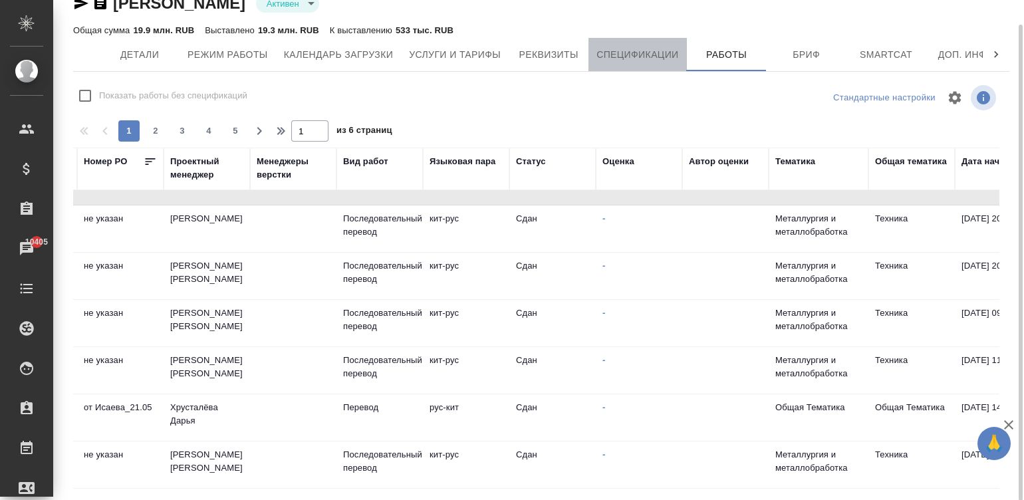
click at [646, 38] on button "Спецификации" at bounding box center [638, 54] width 98 height 33
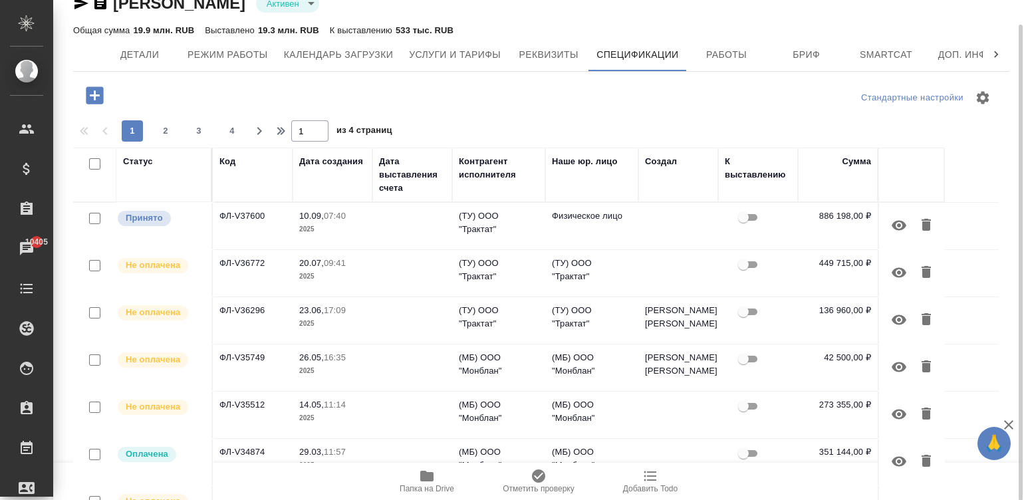
click at [580, 233] on td "Физическое лицо" at bounding box center [591, 226] width 93 height 47
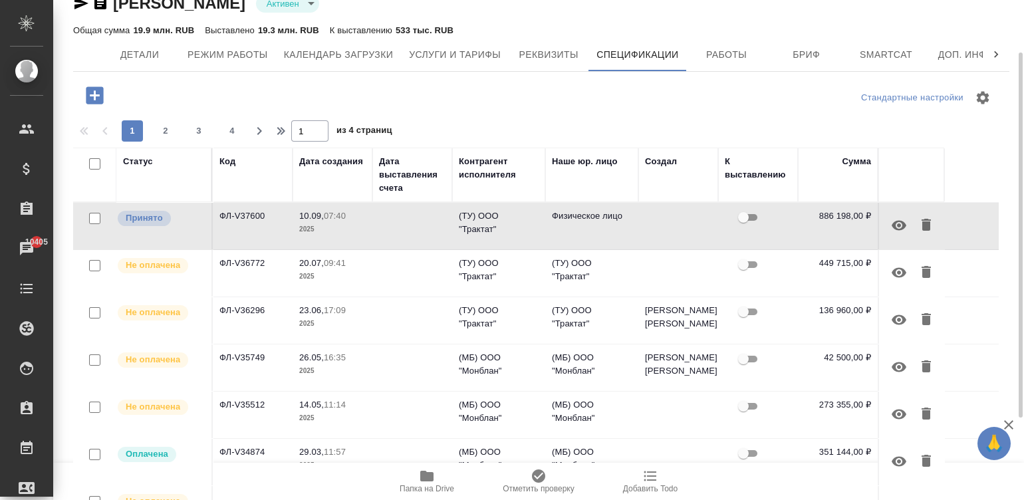
scroll to position [45, 0]
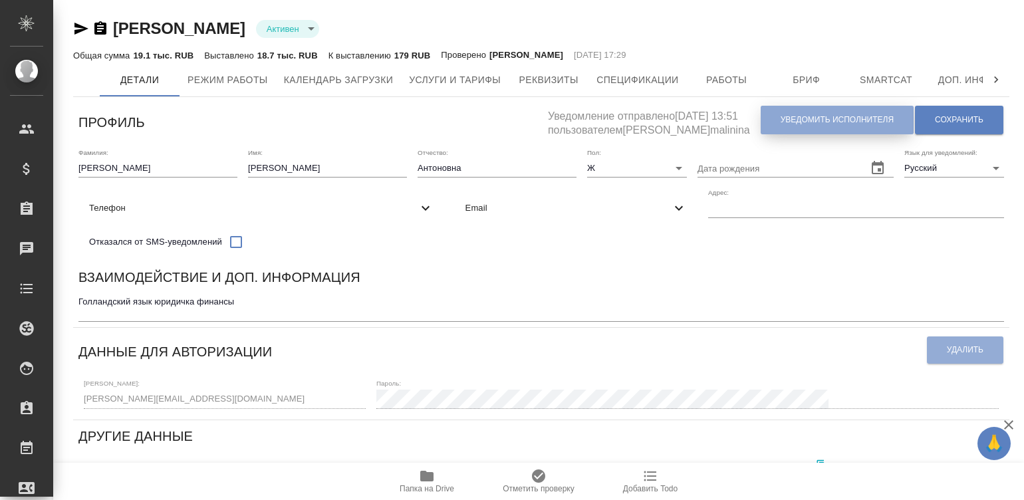
click at [798, 119] on span "Уведомить исполнителя" at bounding box center [837, 119] width 113 height 11
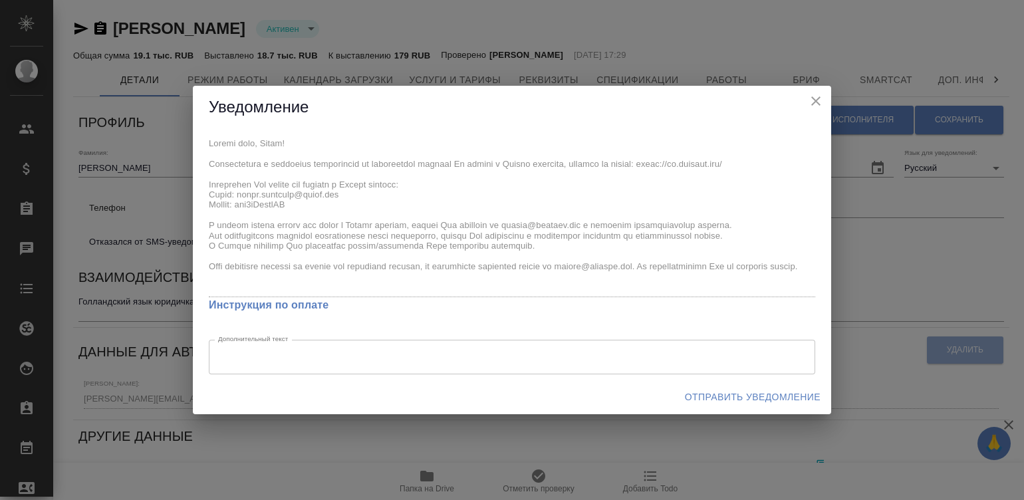
click at [184, 126] on div "Уведомление x Инструкция по оплате Дополнительный текст x Дополнительный текст …" at bounding box center [512, 250] width 1024 height 500
click at [799, 391] on span "Отправить уведомление" at bounding box center [753, 397] width 136 height 17
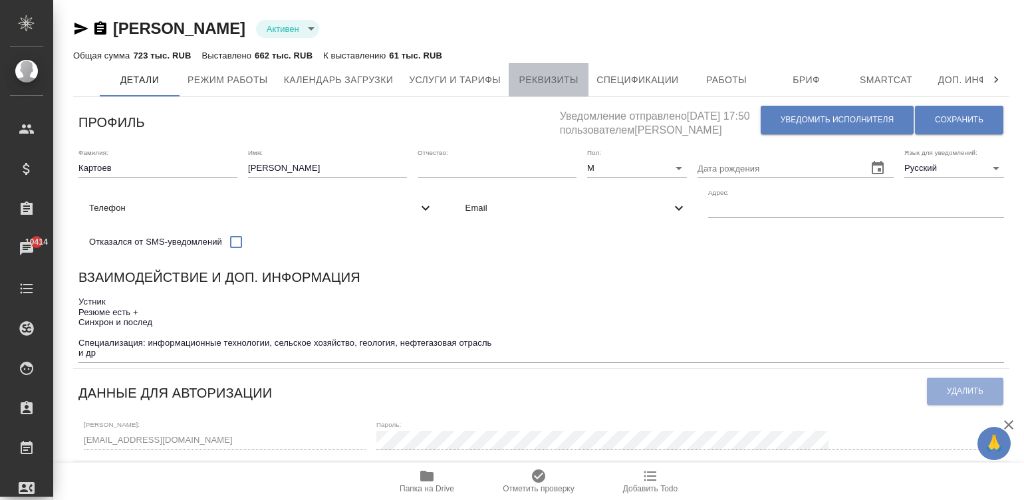
click at [541, 86] on span "Реквизиты" at bounding box center [549, 80] width 64 height 17
select select "10"
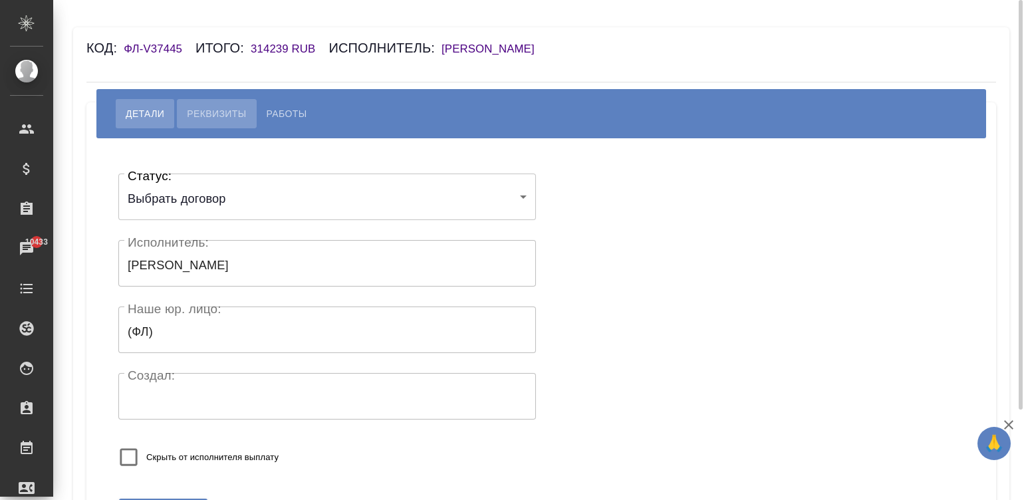
click at [195, 110] on span "Реквизиты" at bounding box center [216, 114] width 59 height 16
